Goal: Transaction & Acquisition: Purchase product/service

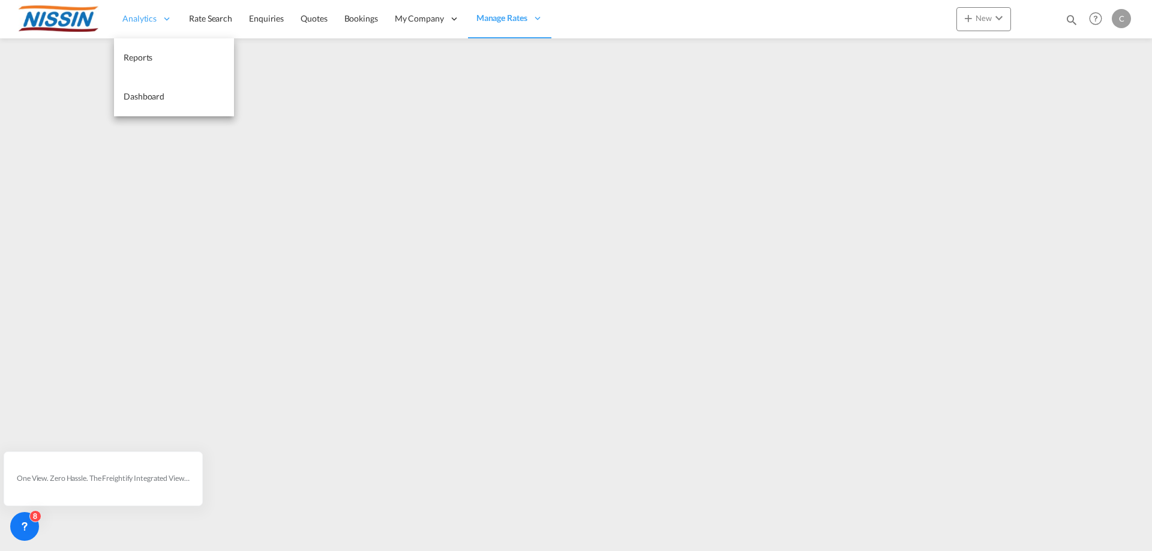
click at [140, 21] on span "Analytics" at bounding box center [139, 19] width 34 height 12
click at [301, 15] on span "Quotes" at bounding box center [314, 18] width 26 height 10
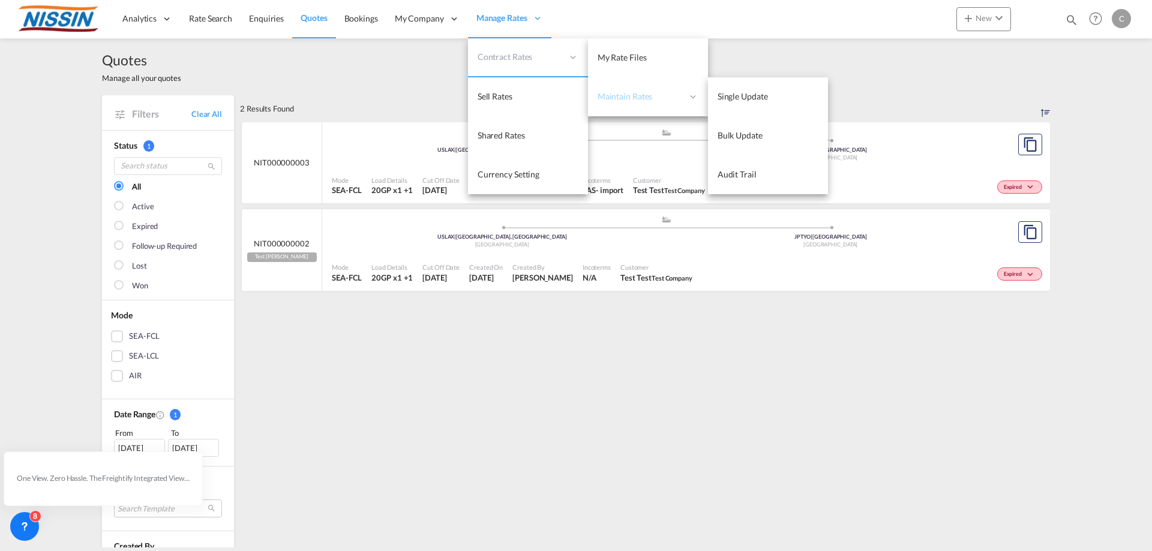
click at [666, 91] on span "Maintain Rates" at bounding box center [639, 97] width 85 height 12
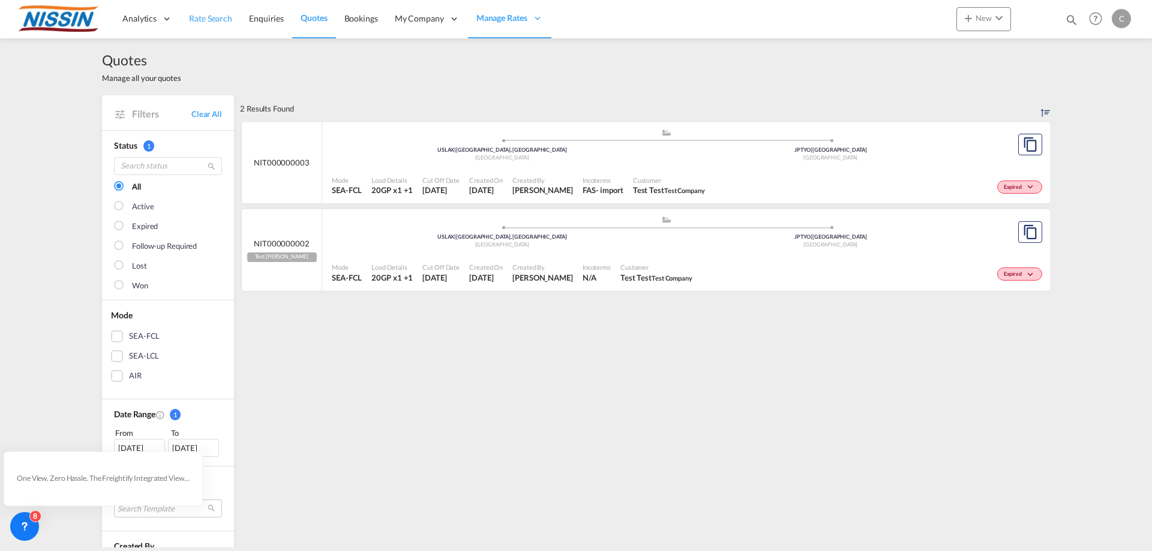
click at [211, 17] on span "Rate Search" at bounding box center [210, 18] width 43 height 10
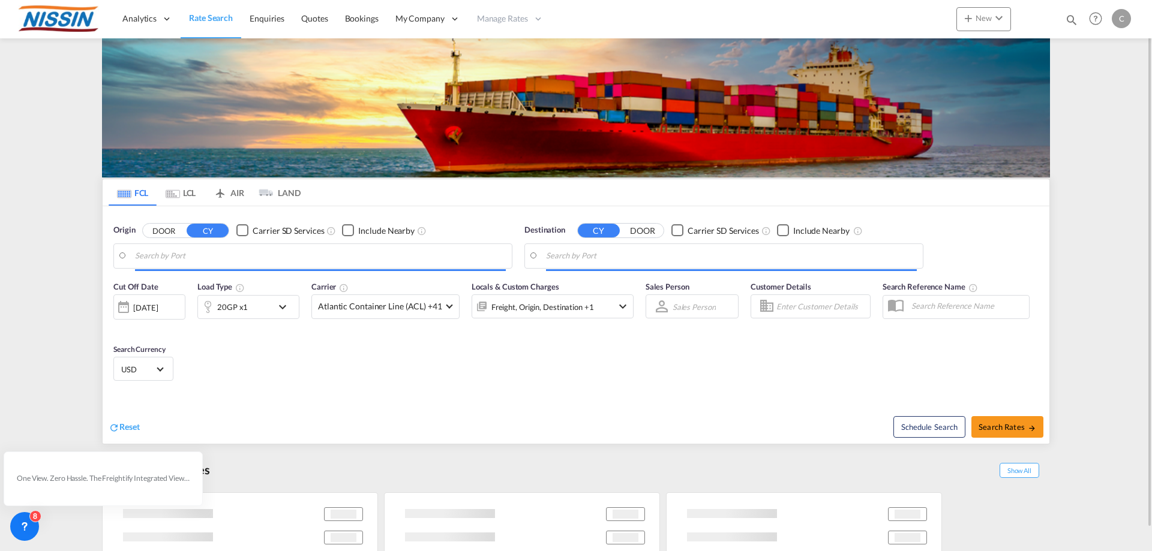
type input "[GEOGRAPHIC_DATA], [GEOGRAPHIC_DATA], USLGB"
type input "[GEOGRAPHIC_DATA], JPTYO"
